Goal: Use online tool/utility

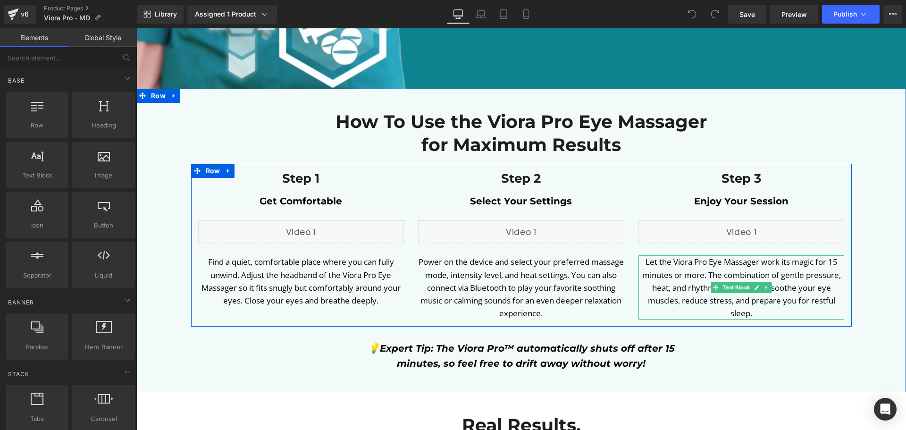
scroll to position [3303, 0]
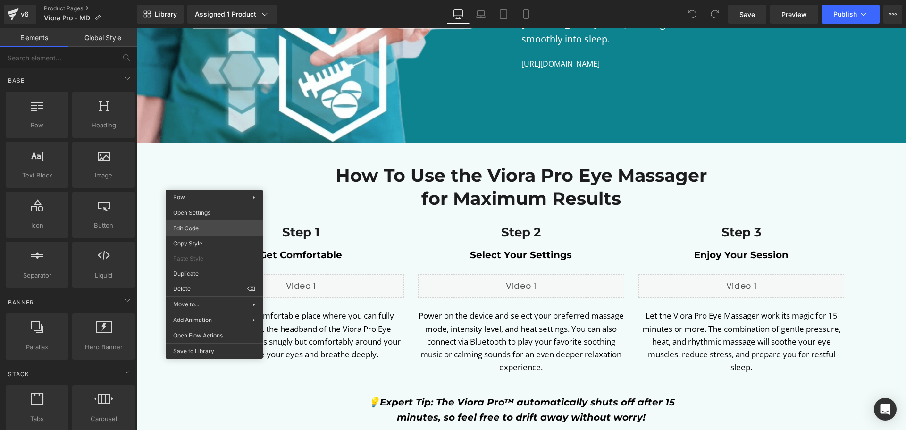
click at [223, 0] on div "You are previewing how the will restyle your page. You can not edit Elements in…" at bounding box center [453, 0] width 906 height 0
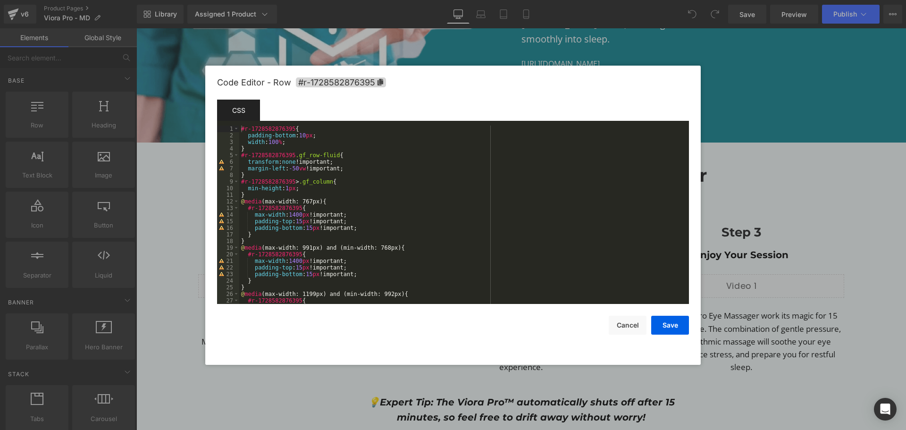
scroll to position [0, 0]
click at [307, 165] on div "#r-1728582876395 { padding-bottom : 10 px ; width : 100 % ; } #r-1728582876395 …" at bounding box center [462, 222] width 446 height 192
click at [635, 328] on button "Cancel" at bounding box center [628, 325] width 38 height 19
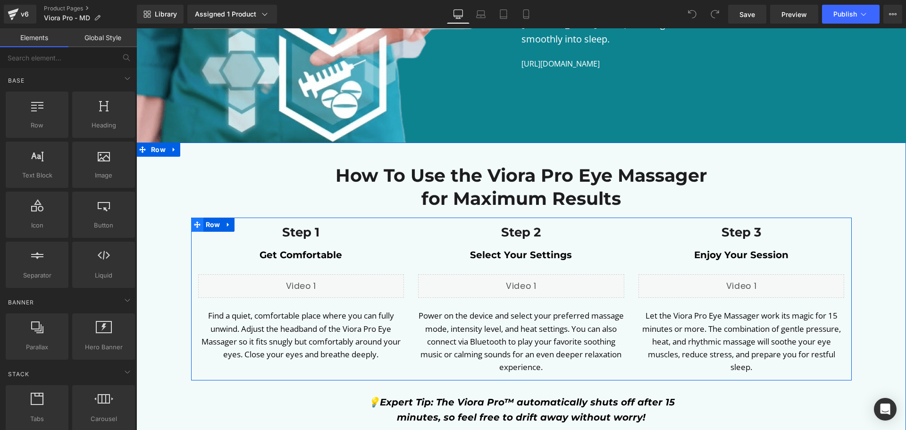
click at [197, 221] on icon at bounding box center [197, 224] width 7 height 7
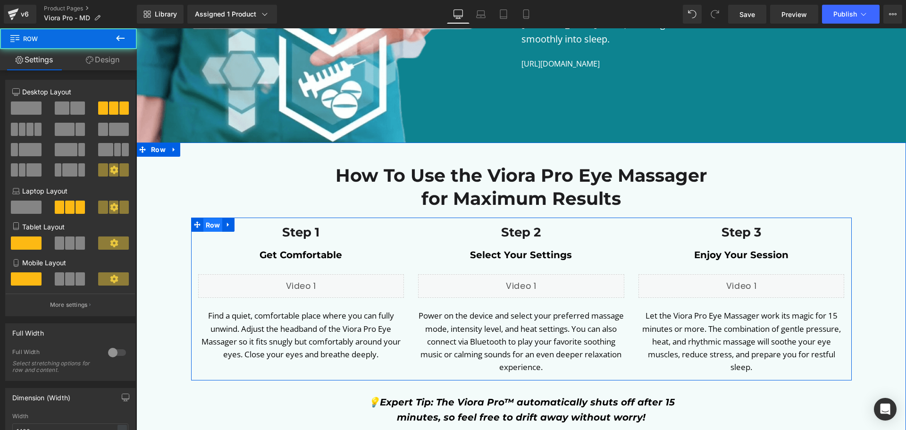
click at [206, 218] on span "Row" at bounding box center [212, 225] width 19 height 14
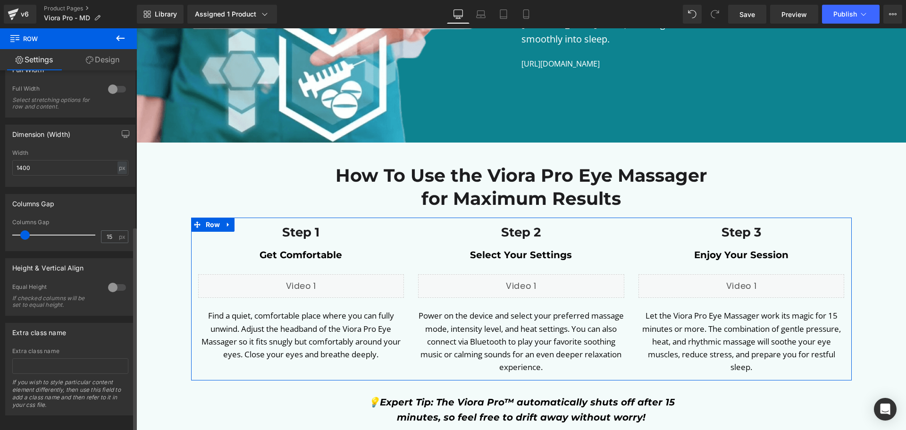
scroll to position [275, 0]
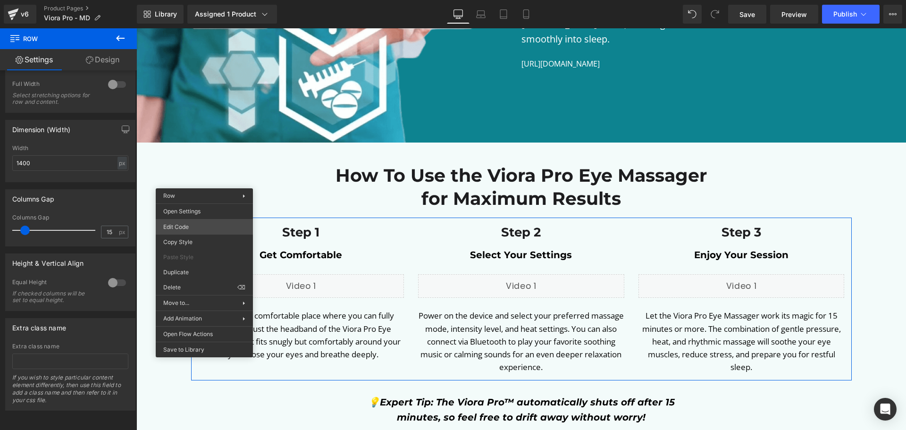
click at [196, 224] on body "Row You are previewing how the will restyle your page. You can not edit Element…" at bounding box center [453, 215] width 906 height 430
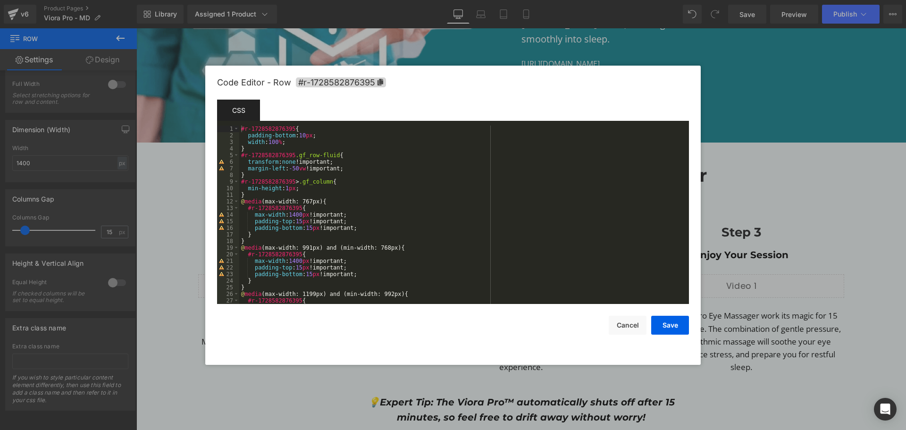
click at [288, 177] on div "#r-1728582876395 { padding-bottom : 10 px ; width : 100 % ; } #r-1728582876395 …" at bounding box center [462, 222] width 446 height 192
